Goal: Transaction & Acquisition: Purchase product/service

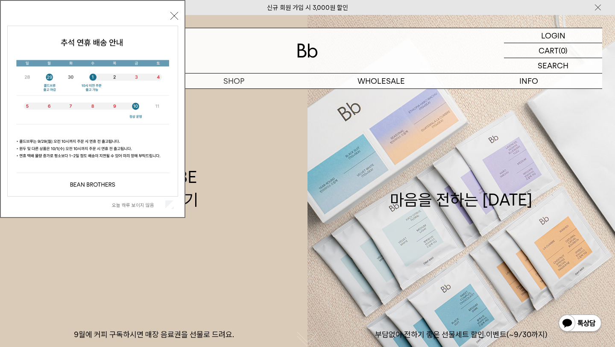
click at [169, 15] on div "[DATE] 하루 보이지 않음 닫기" at bounding box center [92, 110] width 171 height 203
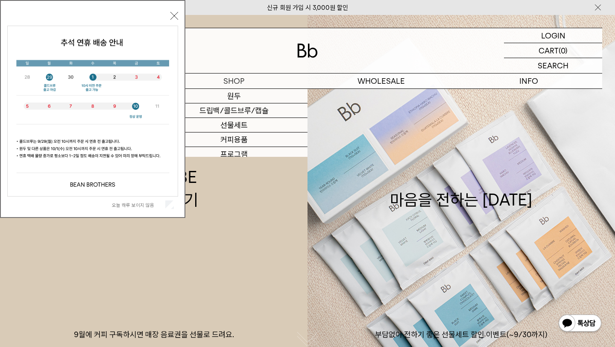
click at [167, 13] on div "[DATE] 하루 보이지 않음 닫기" at bounding box center [92, 110] width 171 height 203
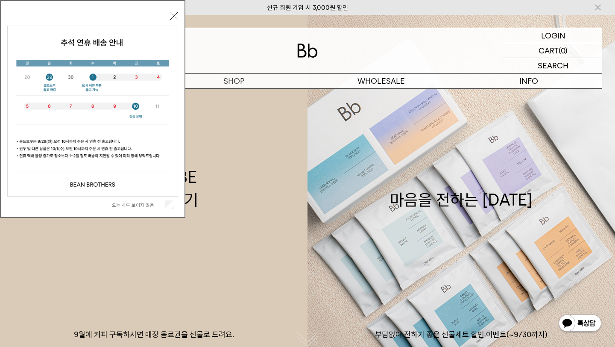
click at [174, 18] on button "닫기" at bounding box center [174, 16] width 8 height 8
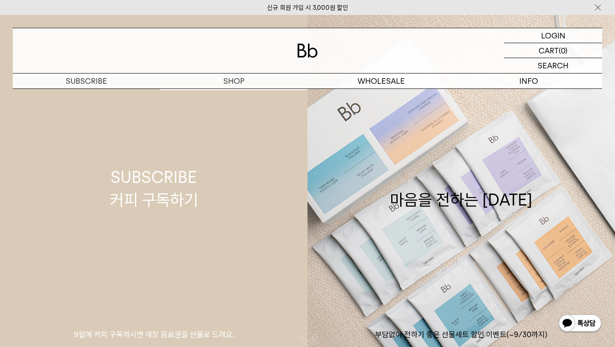
click at [238, 95] on link "SUBSCRIBE 커피 구독하기 9월에 커피 구독하시면 매장 음료권을 선물로 드려요." at bounding box center [154, 188] width 308 height 347
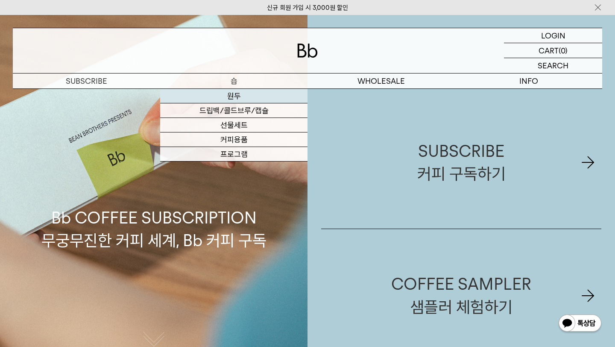
click at [236, 99] on link "원두" at bounding box center [233, 96] width 147 height 15
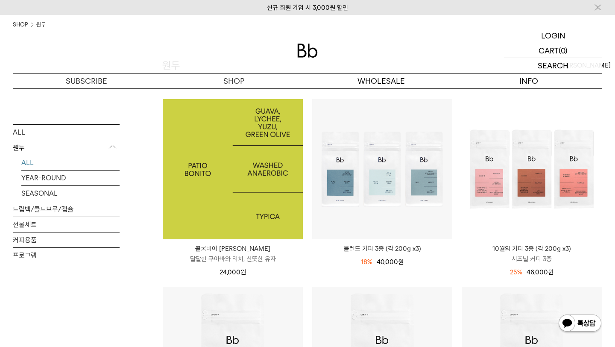
scroll to position [158, 0]
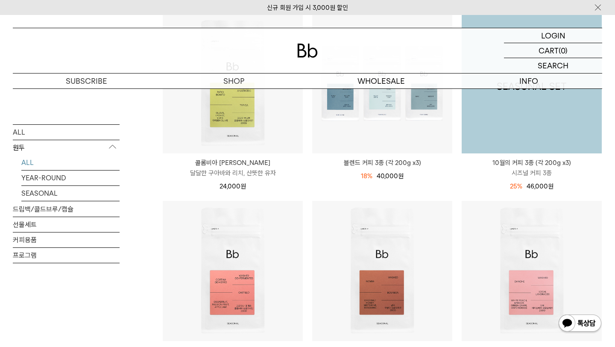
click at [500, 146] on img at bounding box center [532, 83] width 140 height 140
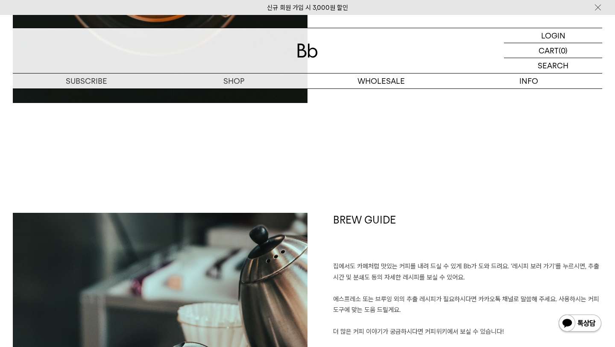
scroll to position [2173, 0]
